Goal: Communication & Community: Answer question/provide support

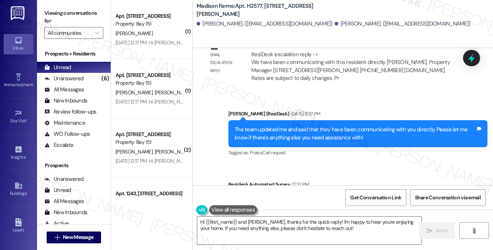
scroll to position [1322, 0]
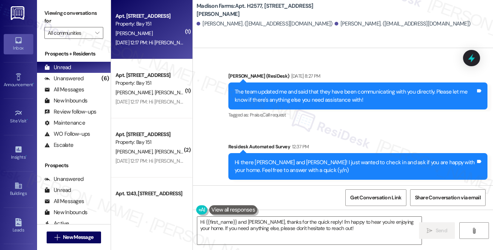
click at [140, 47] on div "[DATE] 12:17 PM: Hi [PERSON_NAME]! The leasing office will be closed [DATE][DAT…" at bounding box center [150, 42] width 70 height 9
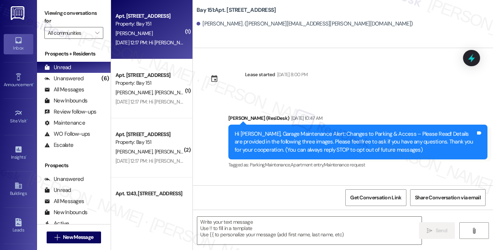
type textarea "Fetching suggested responses. Please feel free to read through the conversation…"
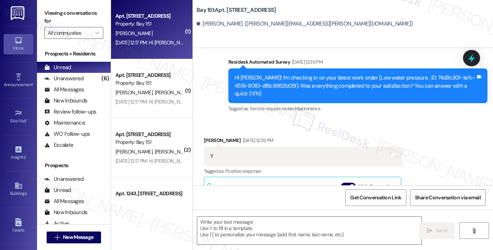
scroll to position [5999, 0]
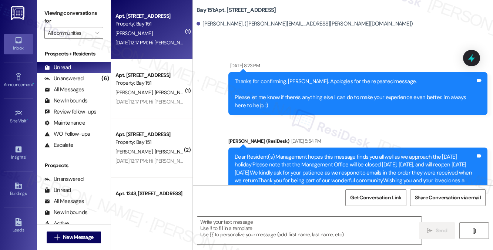
click at [348, 103] on div "Thanks for confirming, [PERSON_NAME]. Apologies for the repeated message. Pleas…" at bounding box center [358, 93] width 259 height 43
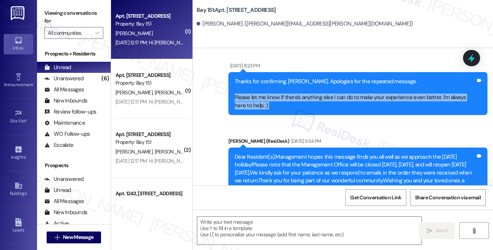
click at [348, 103] on div "Thanks for confirming, [PERSON_NAME]. Apologies for the repeated message. Pleas…" at bounding box center [358, 93] width 259 height 43
click at [280, 99] on div "Thanks for confirming, [PERSON_NAME]. Apologies for the repeated message. Pleas…" at bounding box center [355, 94] width 241 height 32
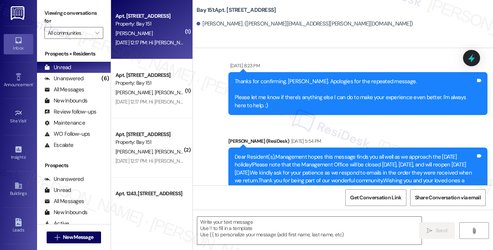
click at [280, 99] on div "Thanks for confirming, [PERSON_NAME]. Apologies for the repeated message. Pleas…" at bounding box center [355, 94] width 241 height 32
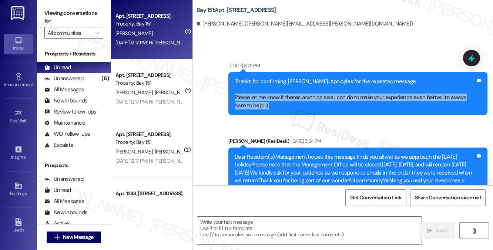
click at [280, 99] on div "Thanks for confirming, [PERSON_NAME]. Apologies for the repeated message. Pleas…" at bounding box center [355, 94] width 241 height 32
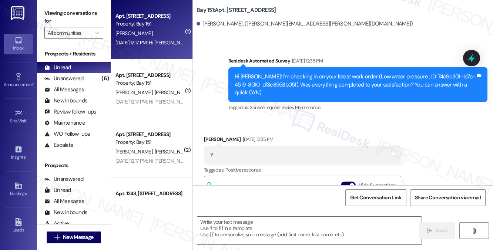
scroll to position [5739, 0]
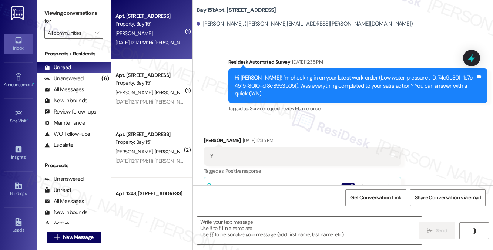
click at [307, 79] on div "Hi [PERSON_NAME]! I'm checking in on your latest work order (Low water pressure…" at bounding box center [355, 86] width 241 height 24
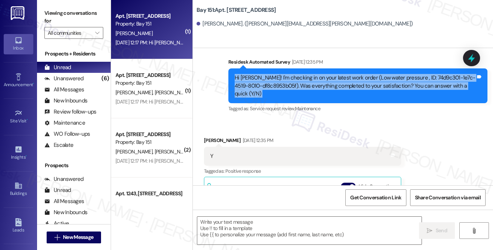
click at [307, 79] on div "Hi [PERSON_NAME]! I'm checking in on your latest work order (Low water pressure…" at bounding box center [355, 86] width 241 height 24
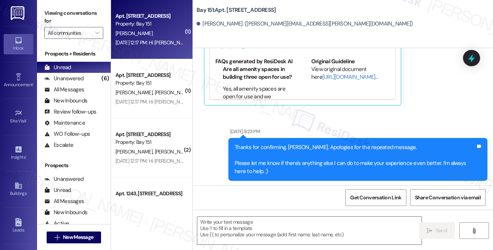
scroll to position [5999, 0]
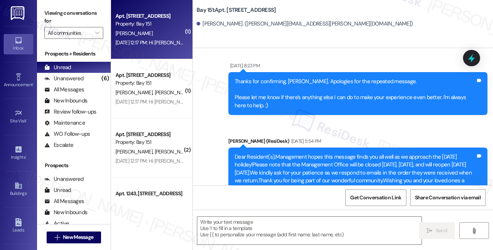
click at [286, 100] on div "Thanks for confirming, [PERSON_NAME]. Apologies for the repeated message. Pleas…" at bounding box center [355, 94] width 241 height 32
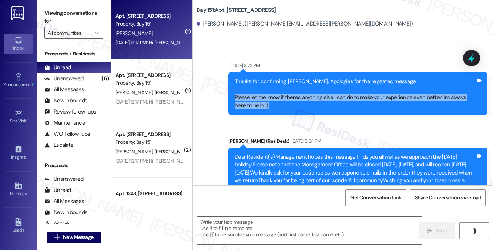
click at [286, 100] on div "Thanks for confirming, [PERSON_NAME]. Apologies for the repeated message. Pleas…" at bounding box center [355, 94] width 241 height 32
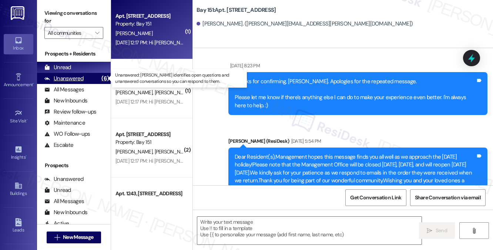
click at [91, 79] on div "Unanswered (6)" at bounding box center [74, 78] width 74 height 11
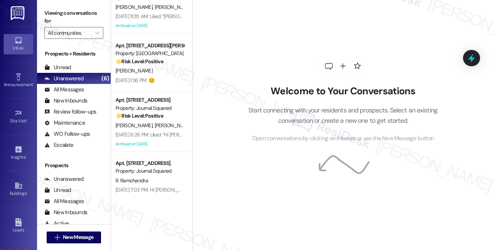
scroll to position [39, 0]
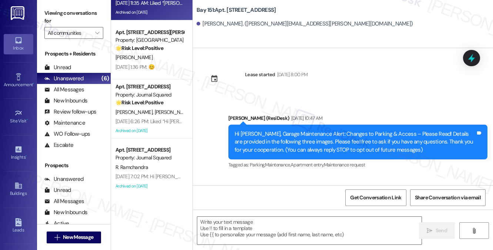
type textarea "Fetching suggested responses. Please feel free to read through the conversation…"
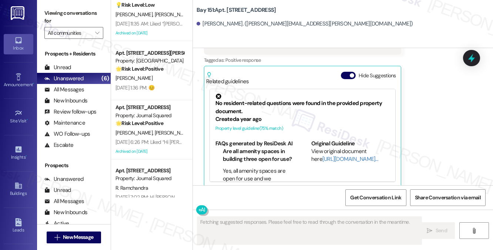
scroll to position [0, 0]
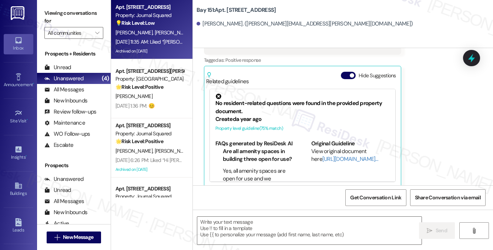
click at [151, 42] on div "[DATE] 11:35 AM: Liked “[PERSON_NAME] (Journal Squared): Hi [PERSON_NAME], the …" at bounding box center [375, 42] width 518 height 7
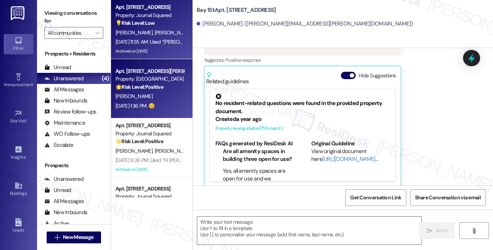
type textarea "Fetching suggested responses. Please feel free to read through the conversation…"
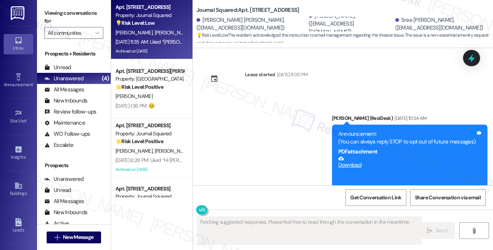
type textarea "Fetching suggested responses. Please feel free to read through the conversation…"
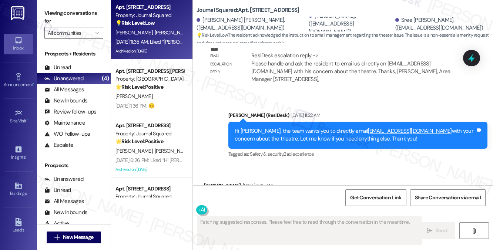
scroll to position [14814, 0]
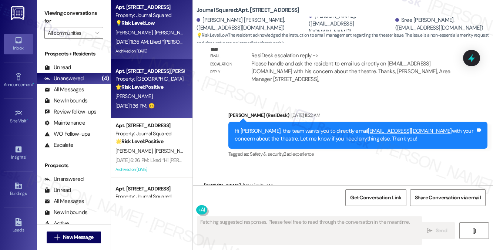
click at [173, 89] on div "🌟 Risk Level: Positive The resident is expressing positive sentiment with an em…" at bounding box center [150, 87] width 69 height 8
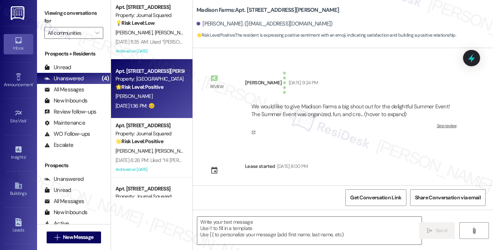
type textarea "Fetching suggested responses. Please feel free to read through the conversation…"
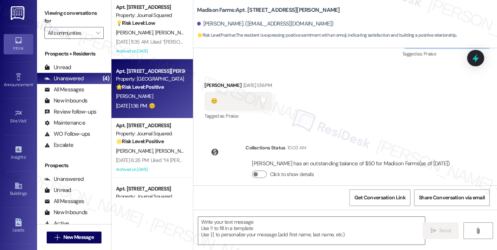
scroll to position [1458, 0]
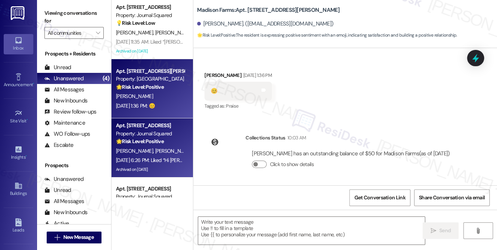
click at [172, 143] on div "🌟 Risk Level: Positive The resident liked a message from management regarding a…" at bounding box center [150, 142] width 69 height 8
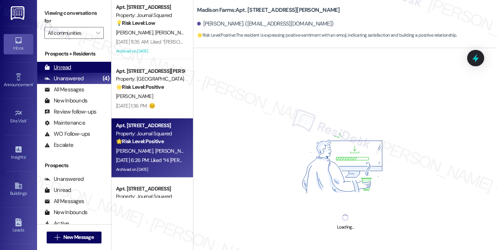
click at [76, 66] on div "Unread (0)" at bounding box center [74, 67] width 74 height 11
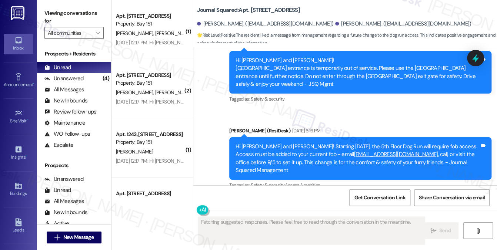
scroll to position [10554, 0]
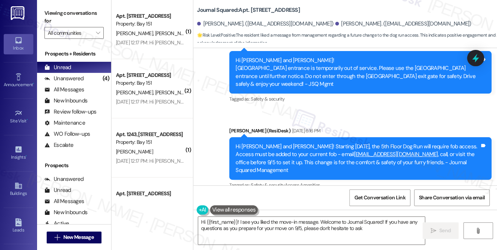
type textarea "Hi {{first_name}}! I see you liked the move-in message. Welcome to Journal Squa…"
click at [283, 224] on div "Liked “Hi [PERSON_NAME] and [PERSON_NAME]! Starting [DATE]…” Tags and notes" at bounding box center [290, 233] width 172 height 19
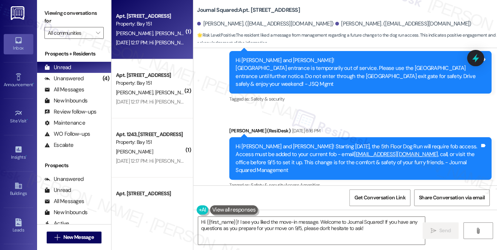
click at [146, 43] on div "[DATE] 12:17 PM: Hi [PERSON_NAME] and [PERSON_NAME]! The leasing office will be…" at bounding box center [378, 42] width 525 height 7
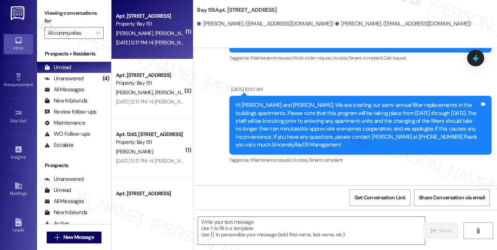
type textarea "Fetching suggested responses. Please feel free to read through the conversation…"
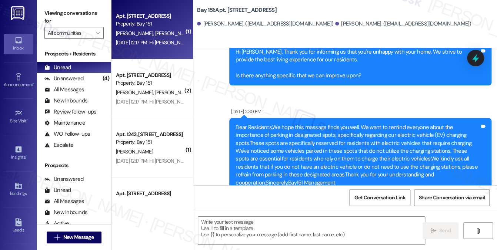
scroll to position [15120, 0]
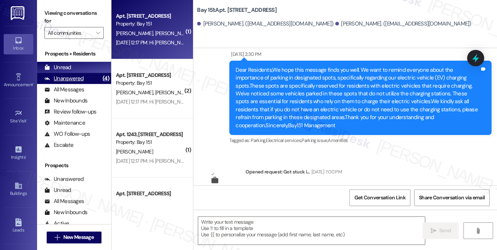
click at [84, 83] on div "Unanswered (4)" at bounding box center [74, 78] width 74 height 11
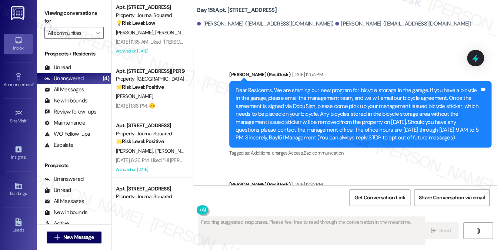
type textarea "Fetching suggested responses. Please feel free to read through the conversation…"
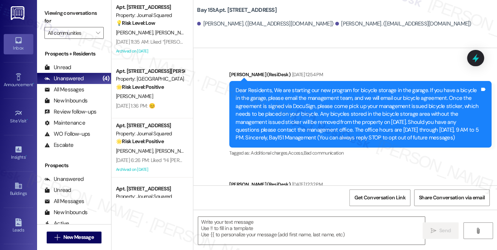
scroll to position [14861, 0]
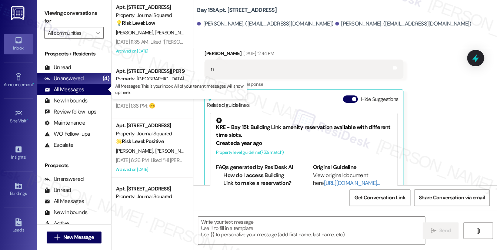
click at [87, 87] on div "All Messages (undefined)" at bounding box center [74, 89] width 74 height 11
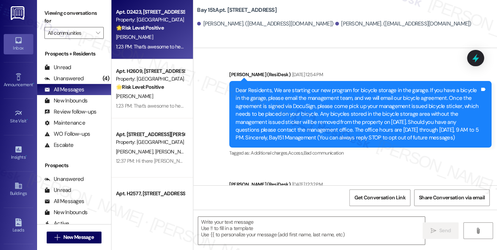
click at [159, 43] on div "1:23 PM: That’s awesome to hear, [PERSON_NAME]! Thank you! If you don’t mind, w…" at bounding box center [474, 46] width 717 height 7
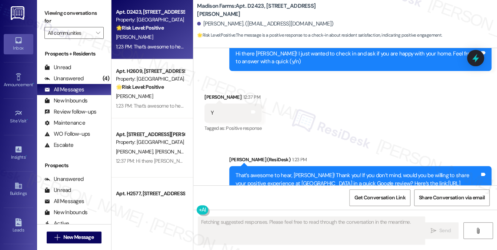
scroll to position [625, 0]
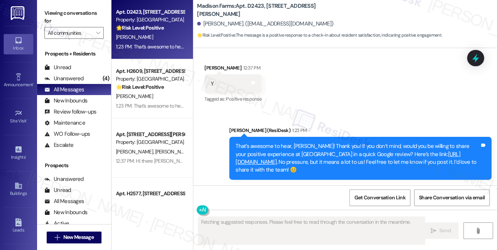
click at [256, 81] on div "Y Tags and notes" at bounding box center [232, 83] width 57 height 19
click at [253, 85] on icon at bounding box center [253, 83] width 6 height 6
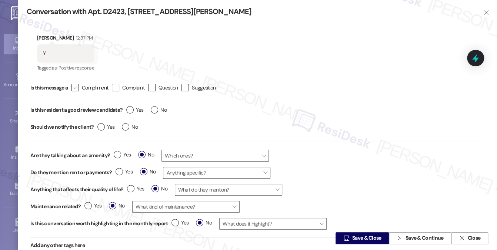
type textarea "Hi {{first_name}}! I'm happy to hear you're enjoying your home! Thanks for the …"
click at [82, 86] on label " Compliment" at bounding box center [89, 87] width 37 height 7
click at [73, 86] on input " Compliment" at bounding box center [70, 88] width 5 height 5
checkbox input "true"
click at [131, 111] on label "Yes" at bounding box center [134, 110] width 17 height 8
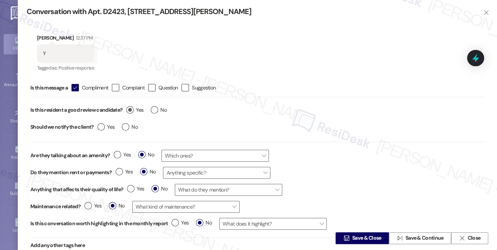
click at [131, 111] on input "Yes" at bounding box center [134, 111] width 17 height 10
radio input "true"
click at [121, 128] on div "Yes No" at bounding box center [118, 128] width 48 height 17
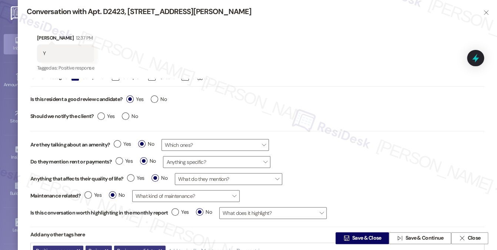
scroll to position [16, 0]
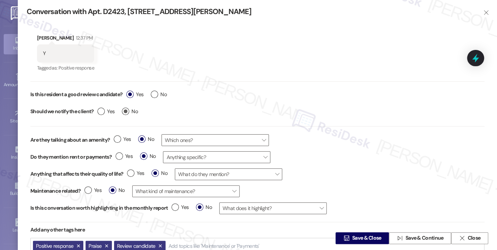
click at [126, 111] on label "No" at bounding box center [130, 112] width 16 height 8
click at [126, 111] on input "No" at bounding box center [130, 113] width 16 height 10
radio input "true"
click at [376, 238] on span "Save & Close" at bounding box center [366, 239] width 29 height 8
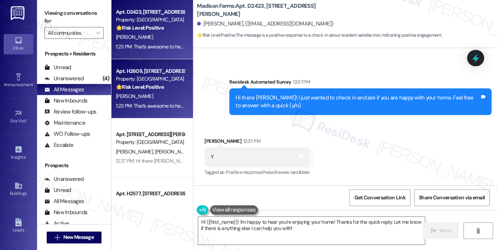
scroll to position [550, 0]
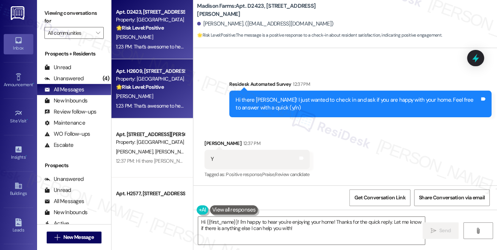
click at [179, 87] on div "🌟 Risk Level: Positive The message is a positive response to a check-in about r…" at bounding box center [150, 87] width 69 height 8
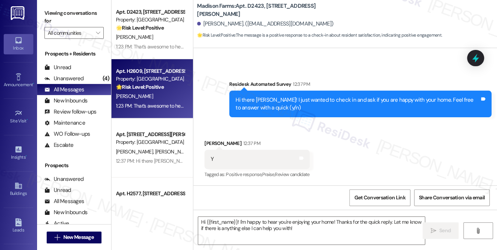
type textarea "Fetching suggested responses. Please feel free to read through the conversation…"
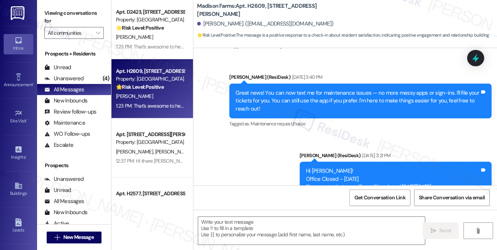
type textarea "Fetching suggested responses. Please feel free to read through the conversation…"
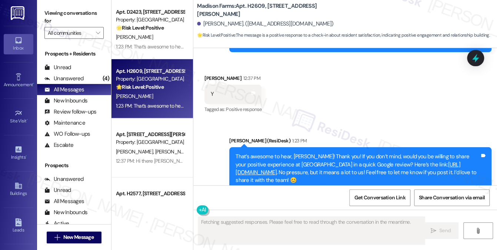
scroll to position [642, 0]
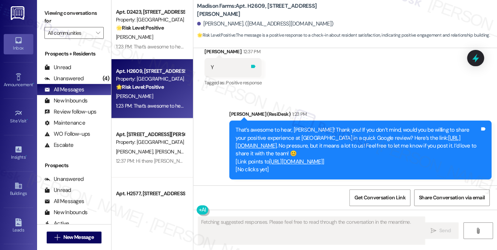
click at [255, 66] on icon at bounding box center [253, 67] width 6 height 6
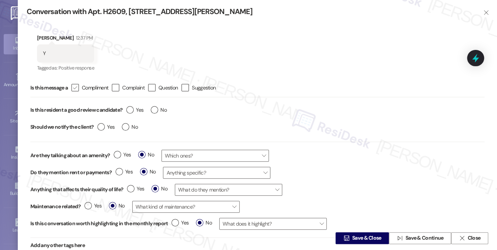
click at [79, 87] on div "" at bounding box center [74, 87] width 7 height 7
click at [73, 87] on input " Compliment" at bounding box center [70, 88] width 5 height 5
checkbox input "true"
click at [129, 108] on label "Yes" at bounding box center [134, 110] width 17 height 8
click at [129, 108] on input "Yes" at bounding box center [134, 111] width 17 height 10
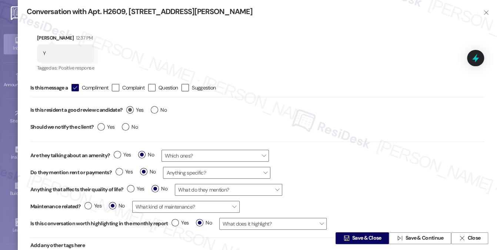
radio input "true"
click at [126, 124] on label "No" at bounding box center [130, 127] width 16 height 8
click at [126, 124] on input "No" at bounding box center [130, 128] width 16 height 10
radio input "true"
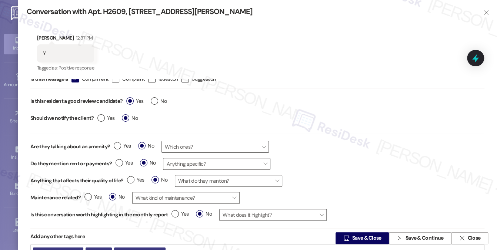
scroll to position [16, 0]
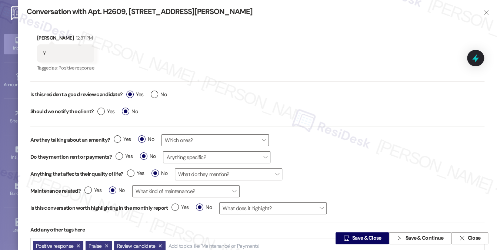
type textarea "Hi {{first_name}}! I'm so glad to hear you're happy with your home at [GEOGRAPH…"
click at [368, 234] on span " Save & Close" at bounding box center [362, 238] width 41 height 11
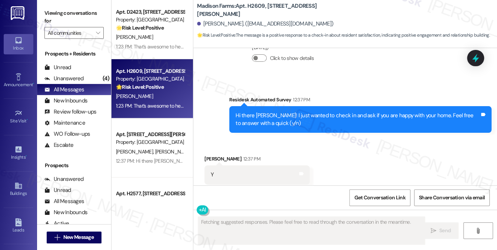
scroll to position [550, 0]
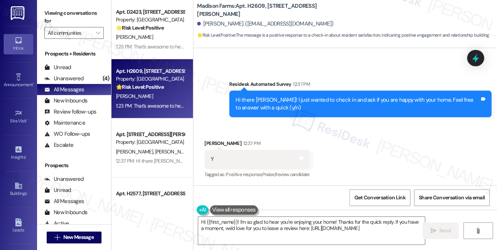
type textarea "Hi {{first_name}}! I'm so glad to hear you're enjoying your home! Thanks for th…"
click at [86, 81] on div "Unanswered (4)" at bounding box center [74, 78] width 74 height 11
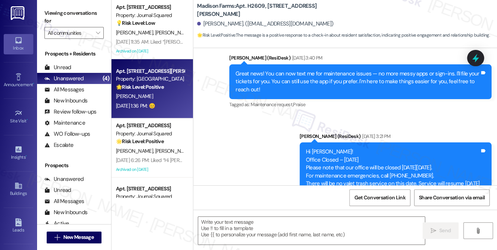
type textarea "Fetching suggested responses. Please feel free to read through the conversation…"
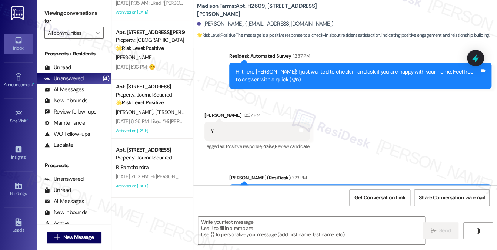
scroll to position [642, 0]
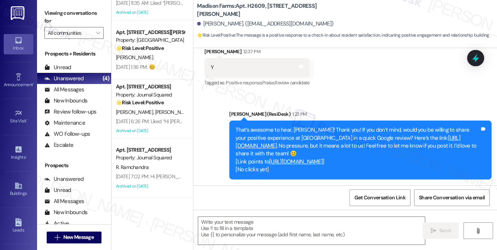
click at [301, 129] on div "That’s awesome to hear, [PERSON_NAME]! Thank you! If you don’t mind, would you …" at bounding box center [358, 150] width 244 height 48
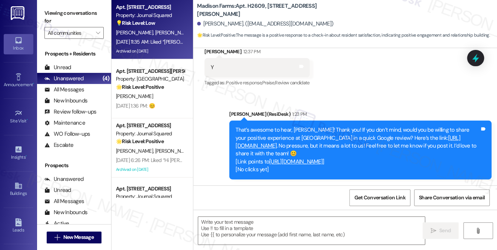
click at [153, 49] on div "Archived on [DATE]" at bounding box center [150, 51] width 70 height 9
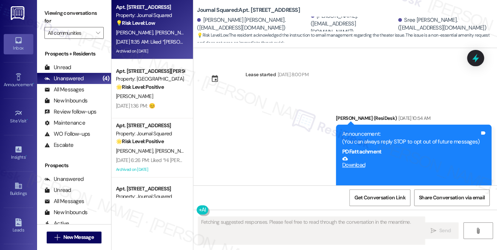
scroll to position [14885, 0]
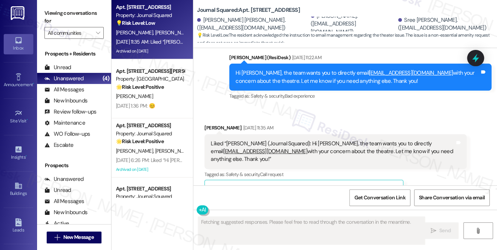
click at [353, 186] on button "Hide Suggestions" at bounding box center [350, 189] width 15 height 7
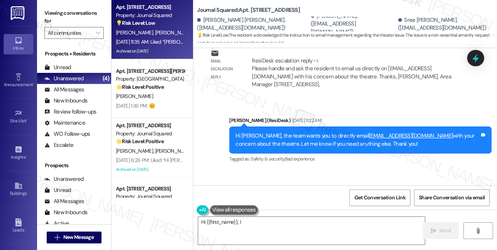
click at [243, 203] on div "Liked “[PERSON_NAME] (Journal Squared): Hi [PERSON_NAME], the team wants you to…" at bounding box center [333, 215] width 244 height 24
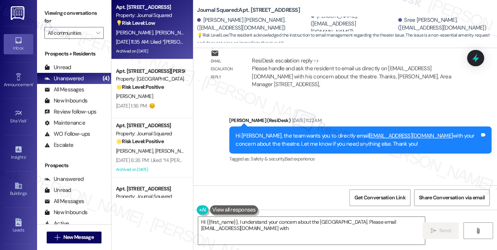
click at [243, 203] on div "Liked “[PERSON_NAME] (Journal Squared): Hi [PERSON_NAME], the team wants you to…" at bounding box center [333, 215] width 244 height 24
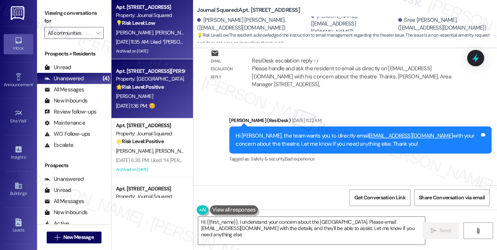
type textarea "Hi {{first_name}}, I understand your concern about the [GEOGRAPHIC_DATA]. Pleas…"
